Goal: Task Accomplishment & Management: Manage account settings

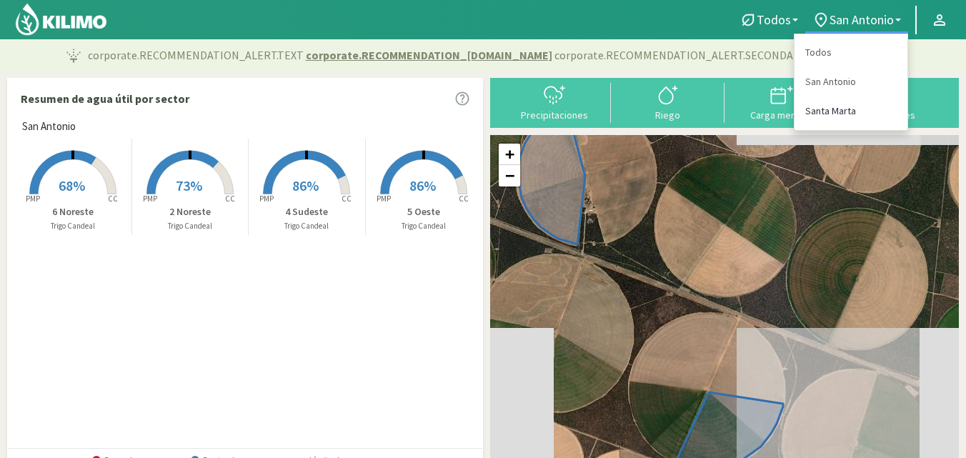
click at [828, 106] on link "Santa Marta" at bounding box center [850, 110] width 113 height 29
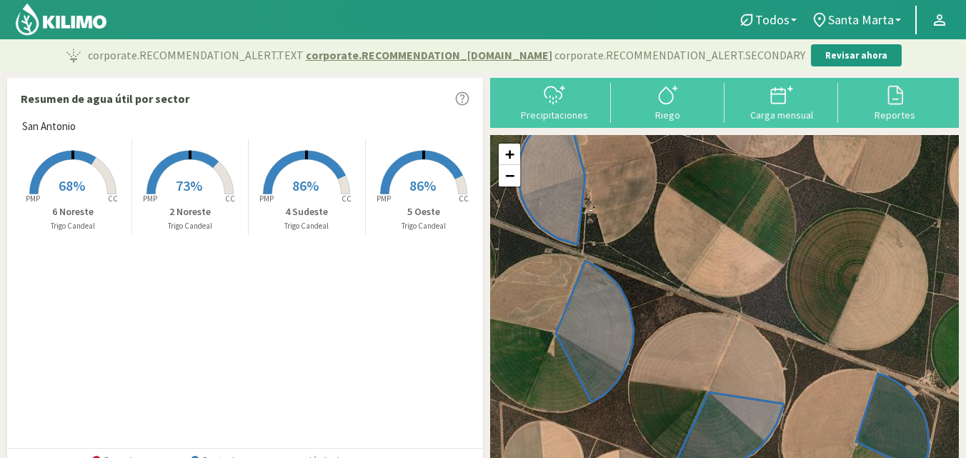
select select "1: Object"
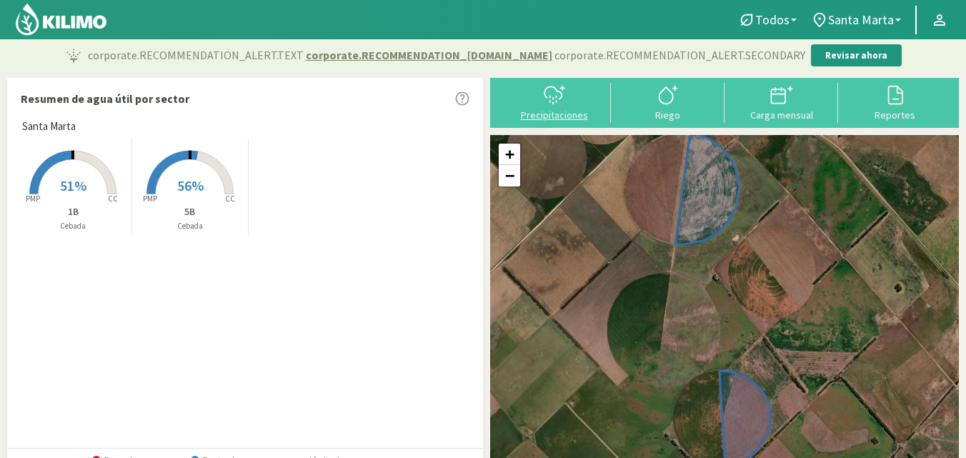
click at [546, 119] on div "Precipitaciones" at bounding box center [553, 115] width 105 height 10
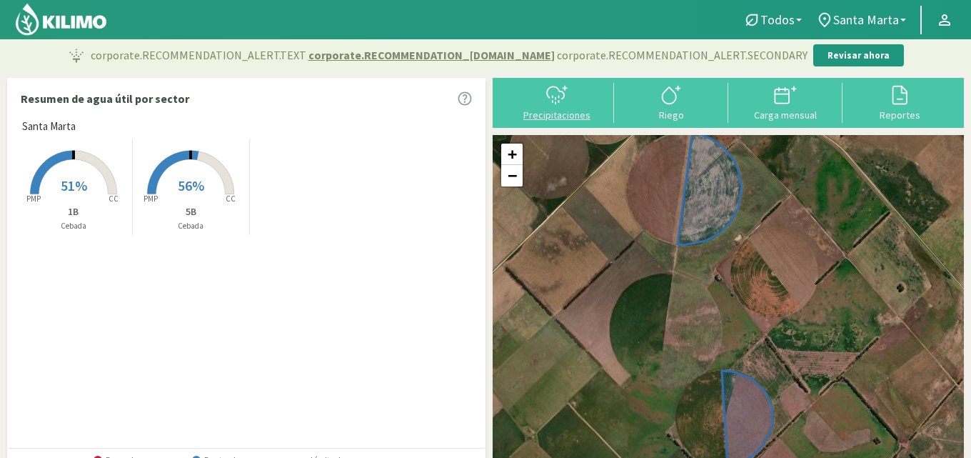
select select "1: Object"
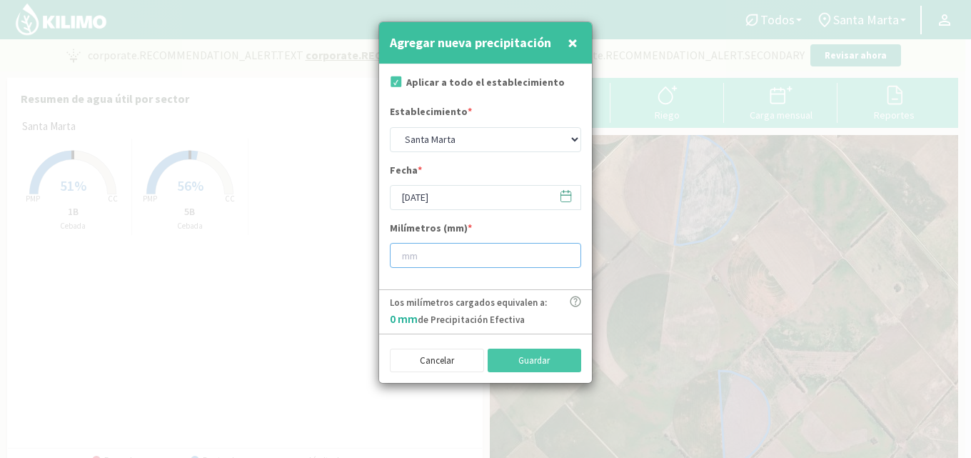
click at [456, 255] on input "number" at bounding box center [485, 255] width 191 height 25
type input "7"
click at [516, 354] on button "Guardar" at bounding box center [535, 361] width 94 height 24
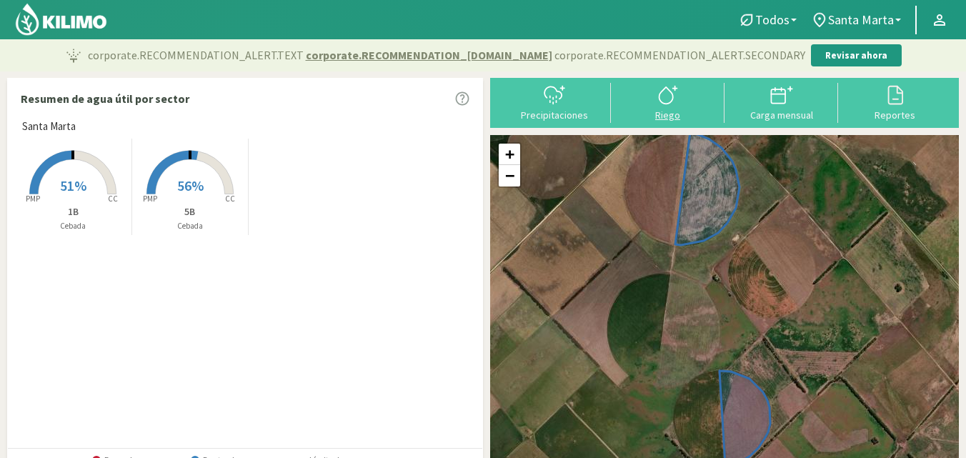
click at [677, 116] on div "Riego" at bounding box center [667, 115] width 105 height 10
select select "1: Object"
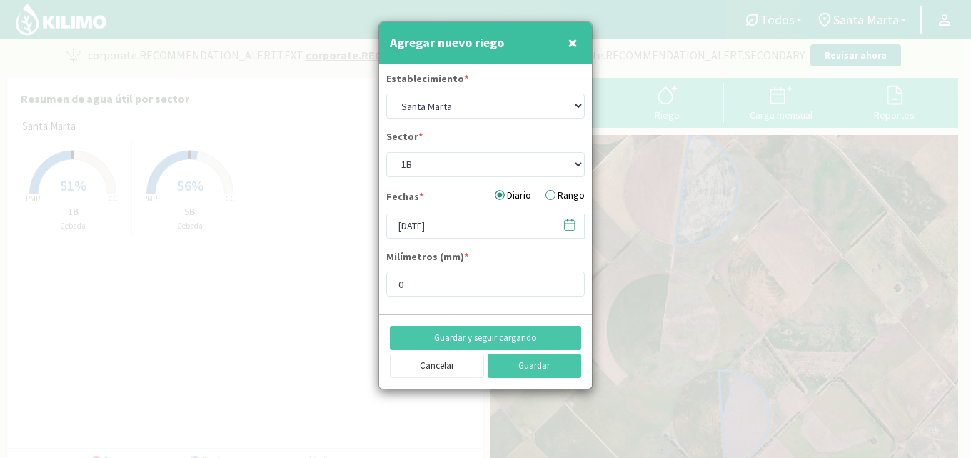
click at [547, 195] on label "Rango" at bounding box center [565, 195] width 39 height 15
click at [0, 0] on input "Rango" at bounding box center [0, 0] width 0 height 0
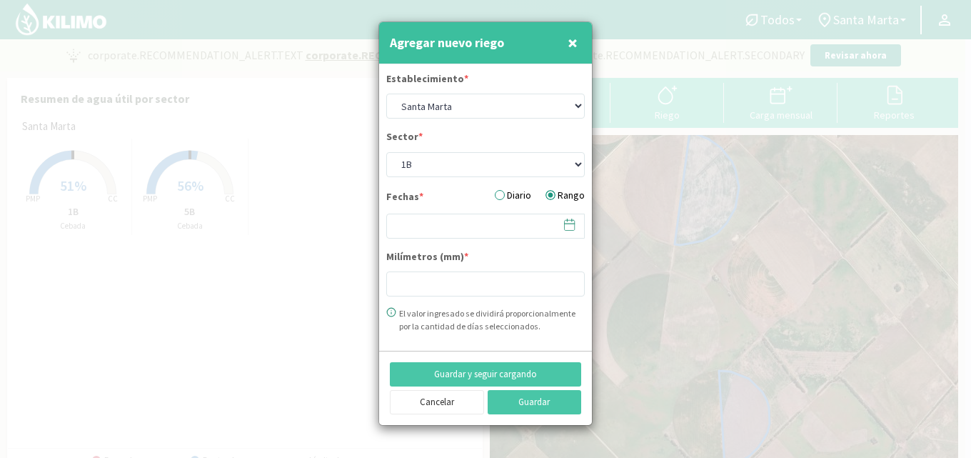
click at [560, 224] on span at bounding box center [562, 225] width 23 height 22
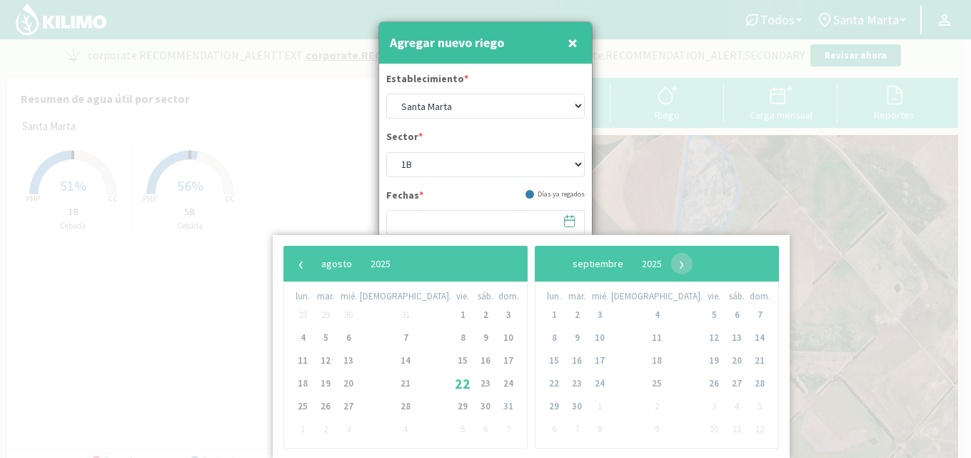
type input "0"
click at [451, 385] on span "22" at bounding box center [462, 383] width 23 height 23
click at [497, 383] on span "24" at bounding box center [508, 383] width 23 height 23
type input "[DATE] - [DATE]"
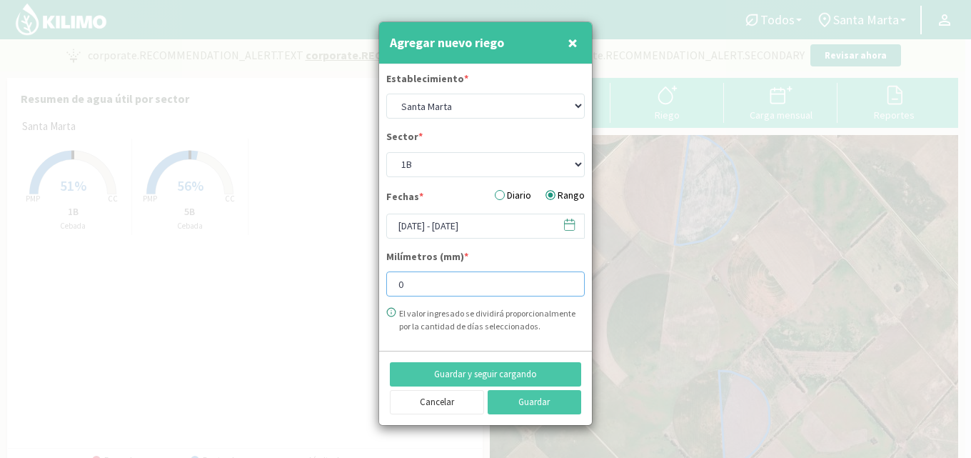
click at [422, 292] on input "0" at bounding box center [485, 283] width 199 height 25
drag, startPoint x: 424, startPoint y: 290, endPoint x: 388, endPoint y: 295, distance: 36.8
click at [388, 295] on input "020" at bounding box center [485, 283] width 199 height 25
type input "20"
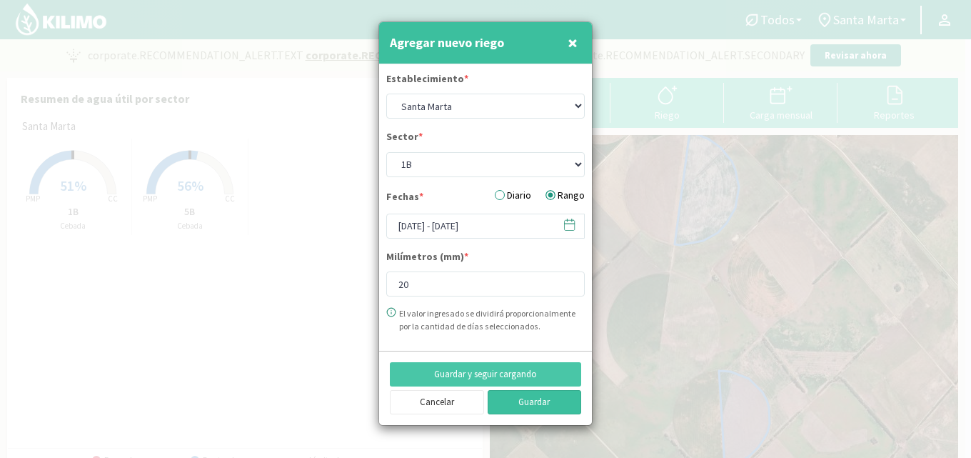
click at [538, 408] on button "Guardar" at bounding box center [535, 402] width 94 height 24
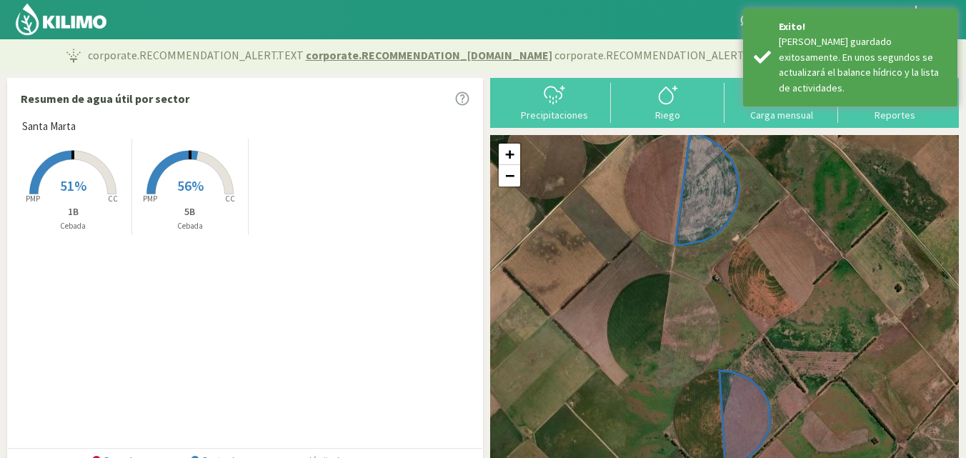
click at [63, 191] on span "51%" at bounding box center [73, 185] width 26 height 18
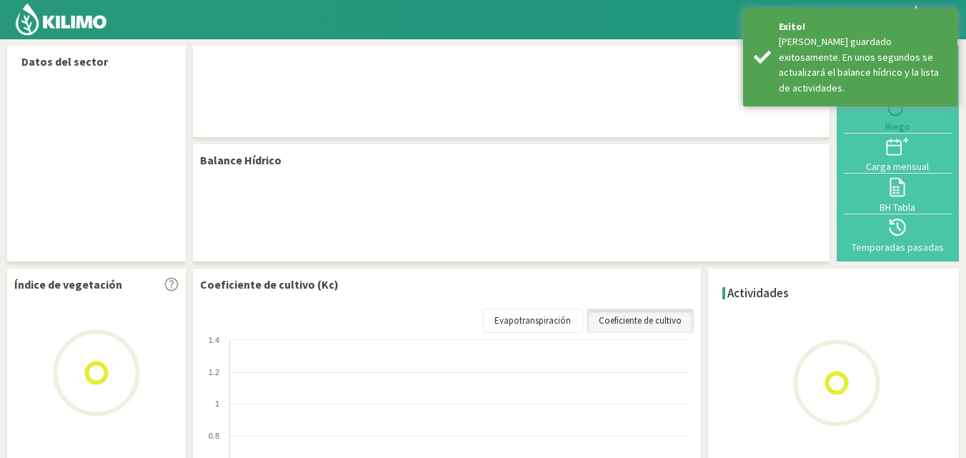
select select "1: Object"
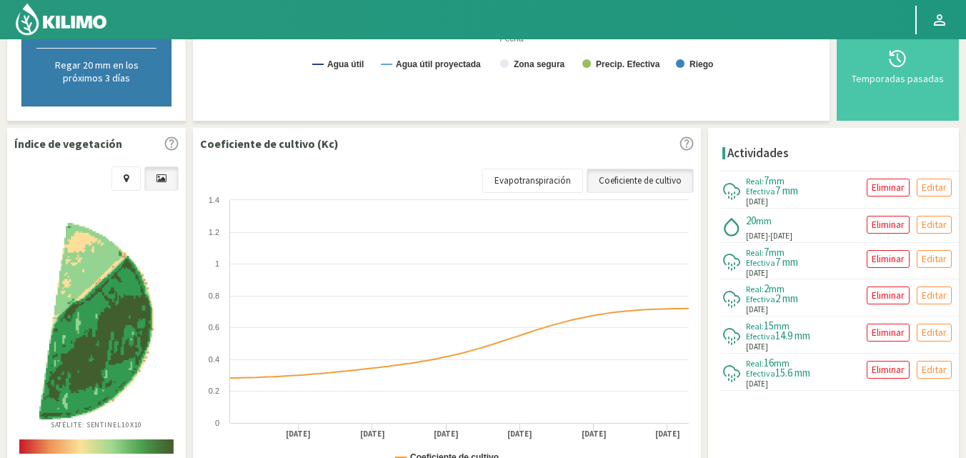
scroll to position [500, 0]
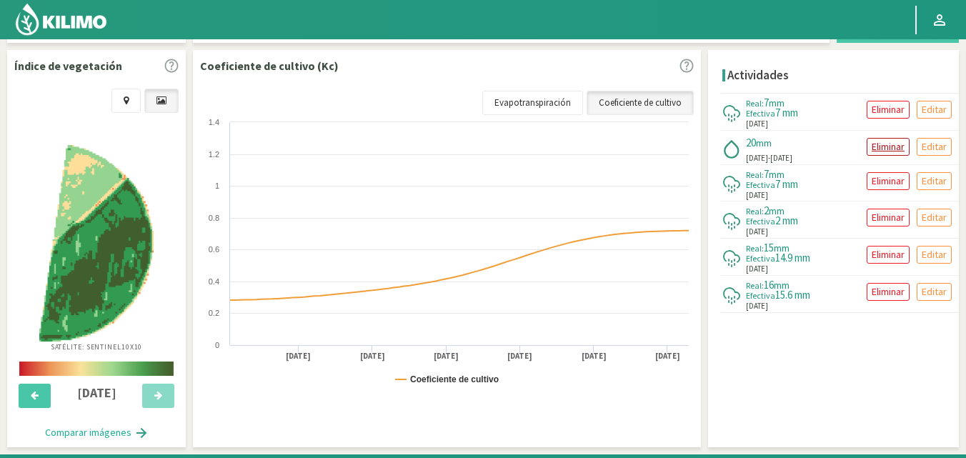
click at [878, 145] on p "Eliminar" at bounding box center [887, 147] width 33 height 16
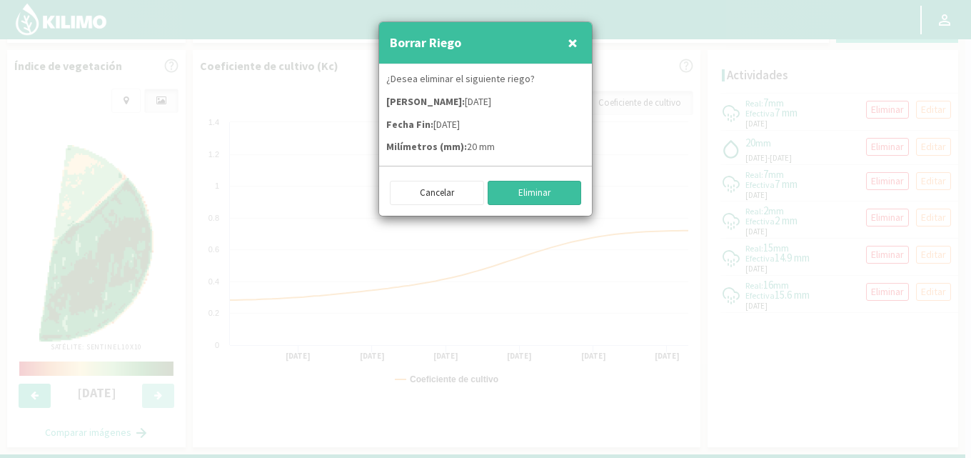
click at [546, 181] on button "Eliminar" at bounding box center [535, 193] width 94 height 24
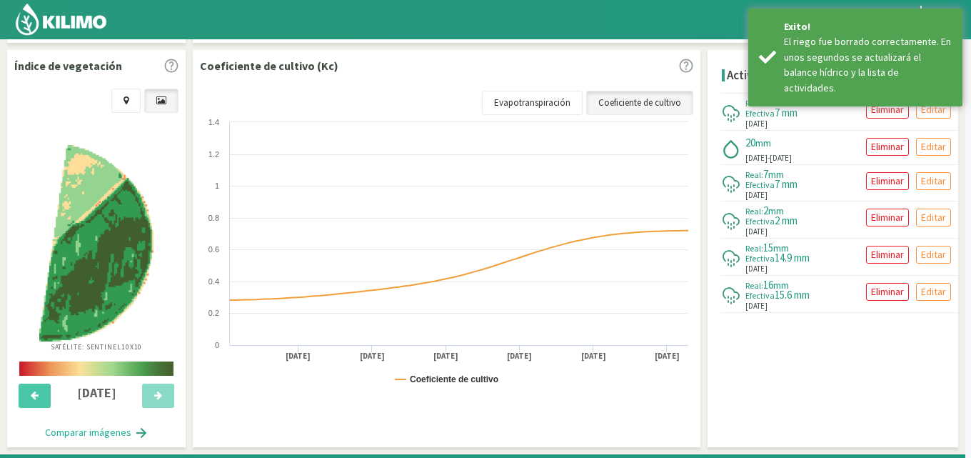
click at [551, 199] on div "Borrar Riego × ¿Desea eliminar el siguiente riego? Fecha Inicio: [DATE] Fecha F…" at bounding box center [485, 229] width 971 height 458
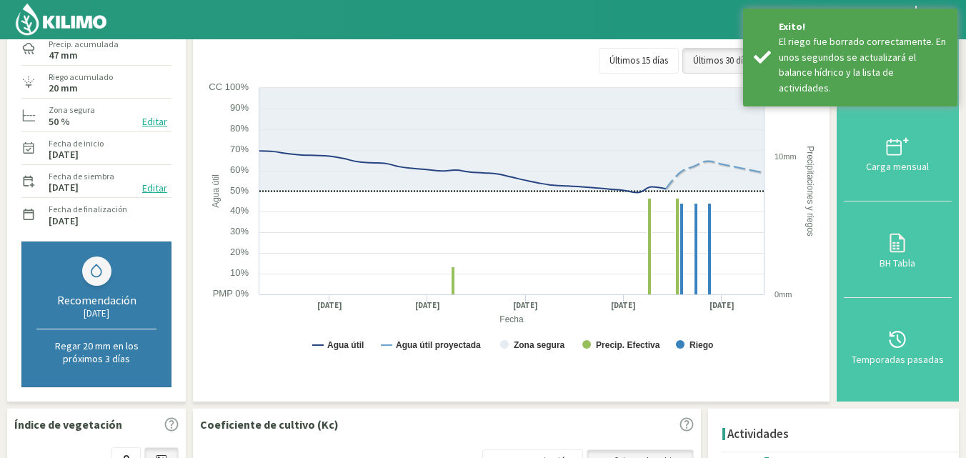
scroll to position [0, 0]
